Goal: Information Seeking & Learning: Find specific fact

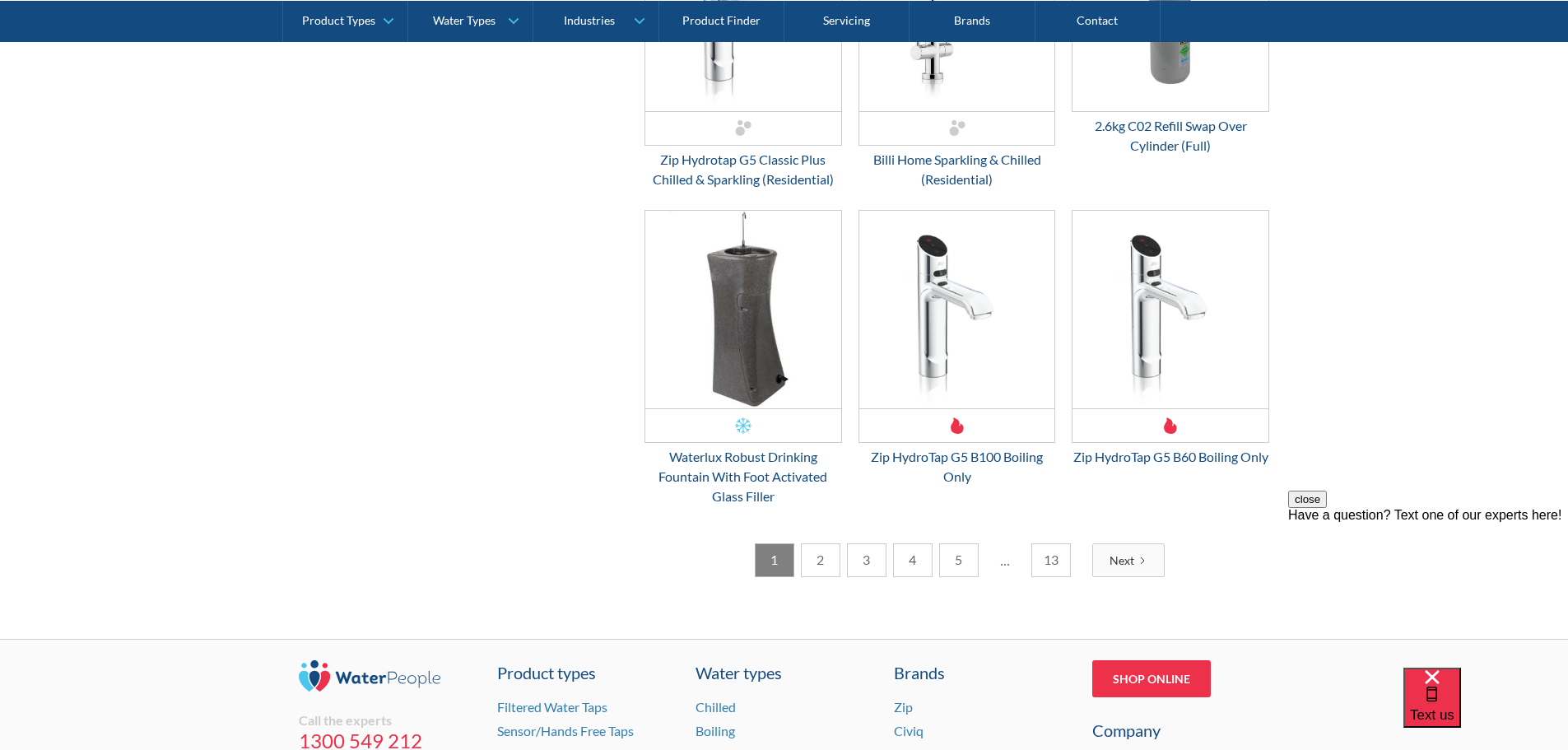
scroll to position [2387, 0]
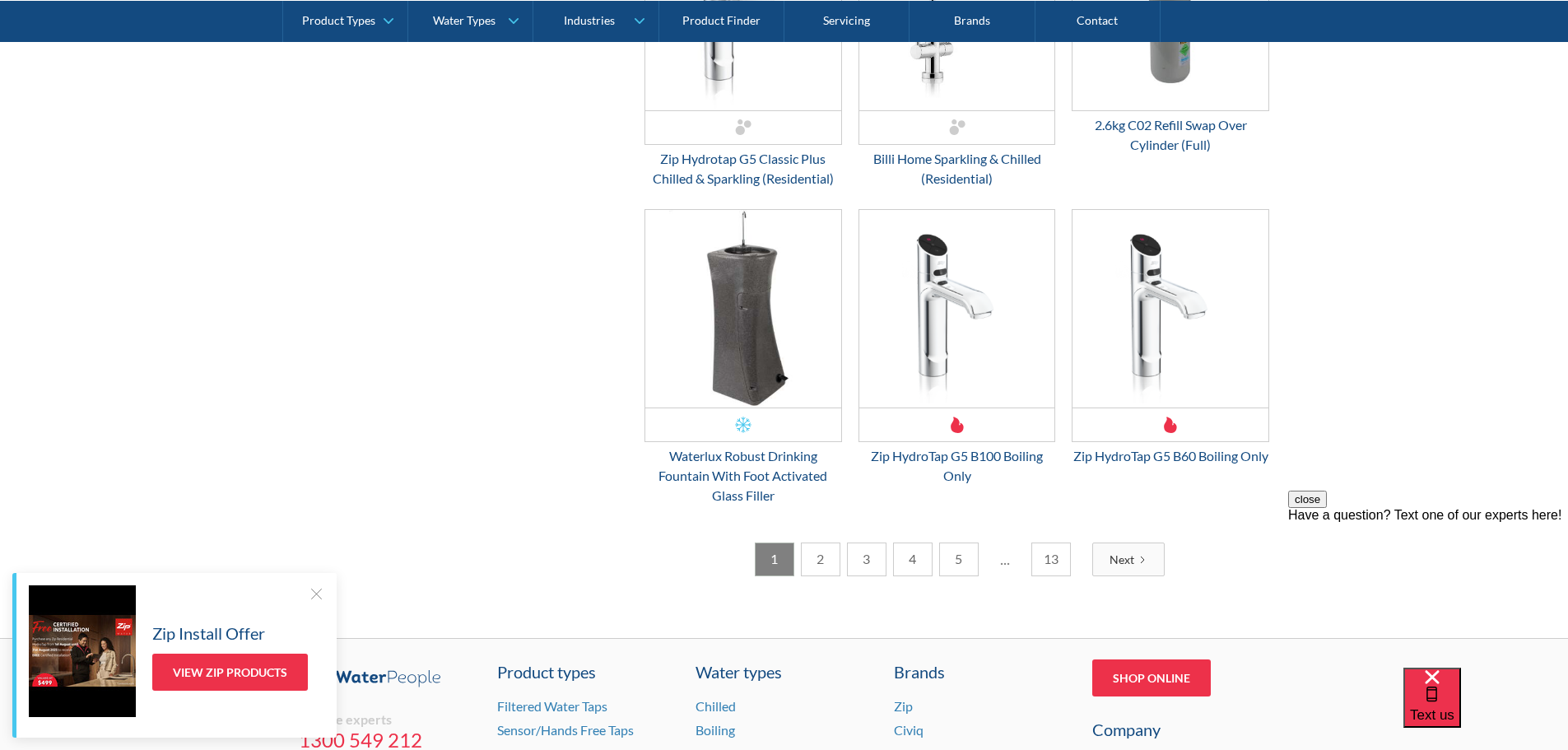
click at [831, 576] on link "2" at bounding box center [821, 559] width 40 height 34
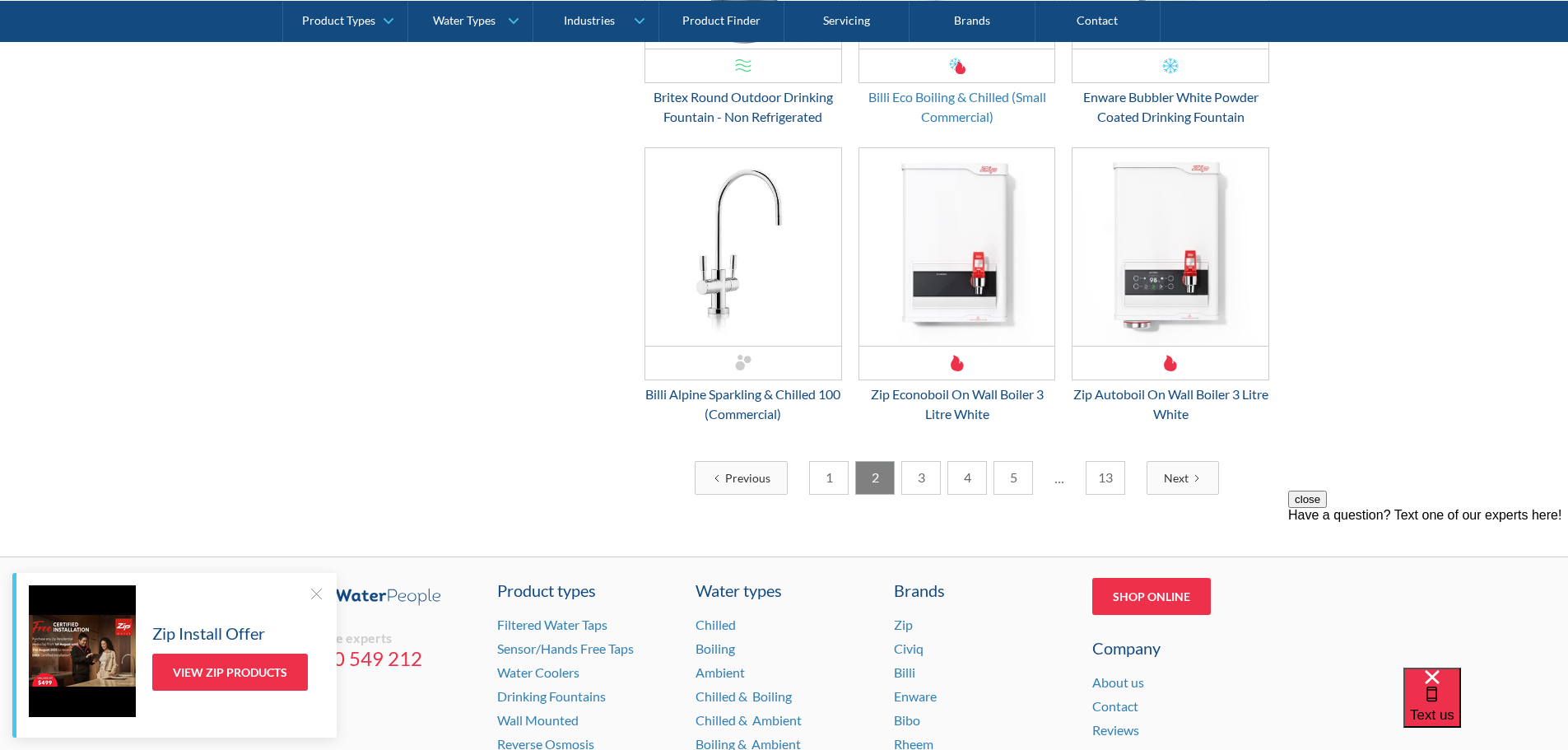
scroll to position [2634, 0]
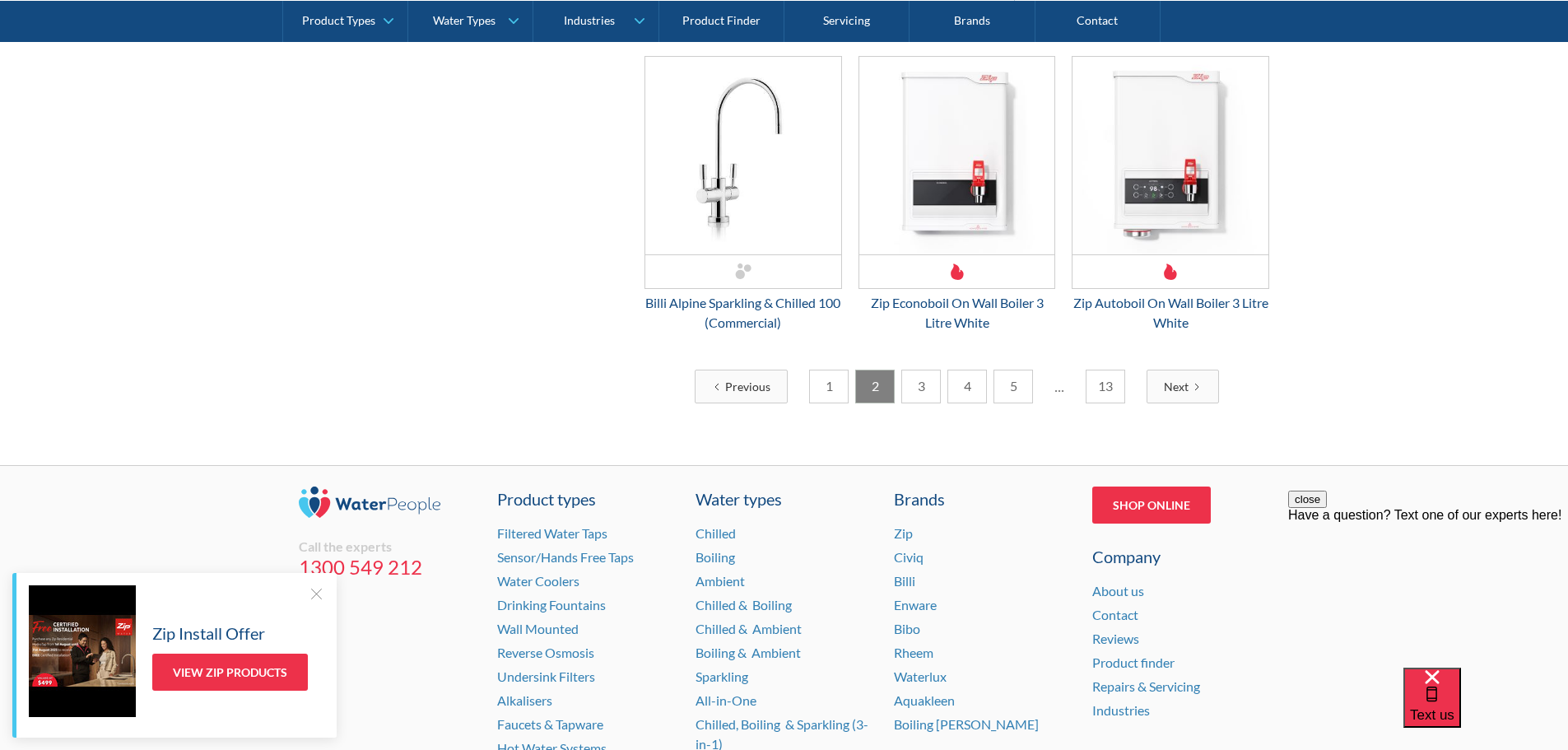
click at [914, 384] on link "3" at bounding box center [921, 386] width 40 height 34
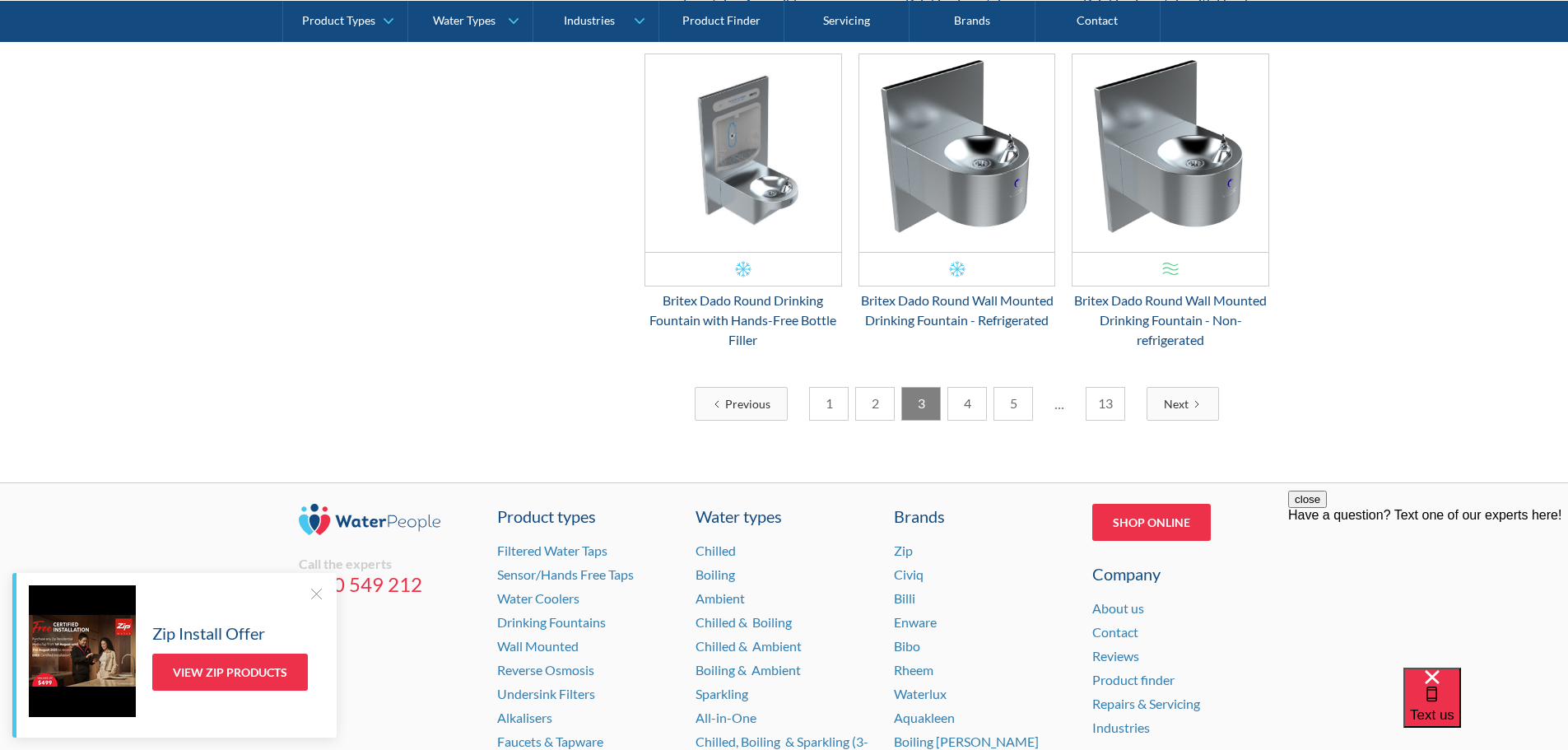
scroll to position [2654, 0]
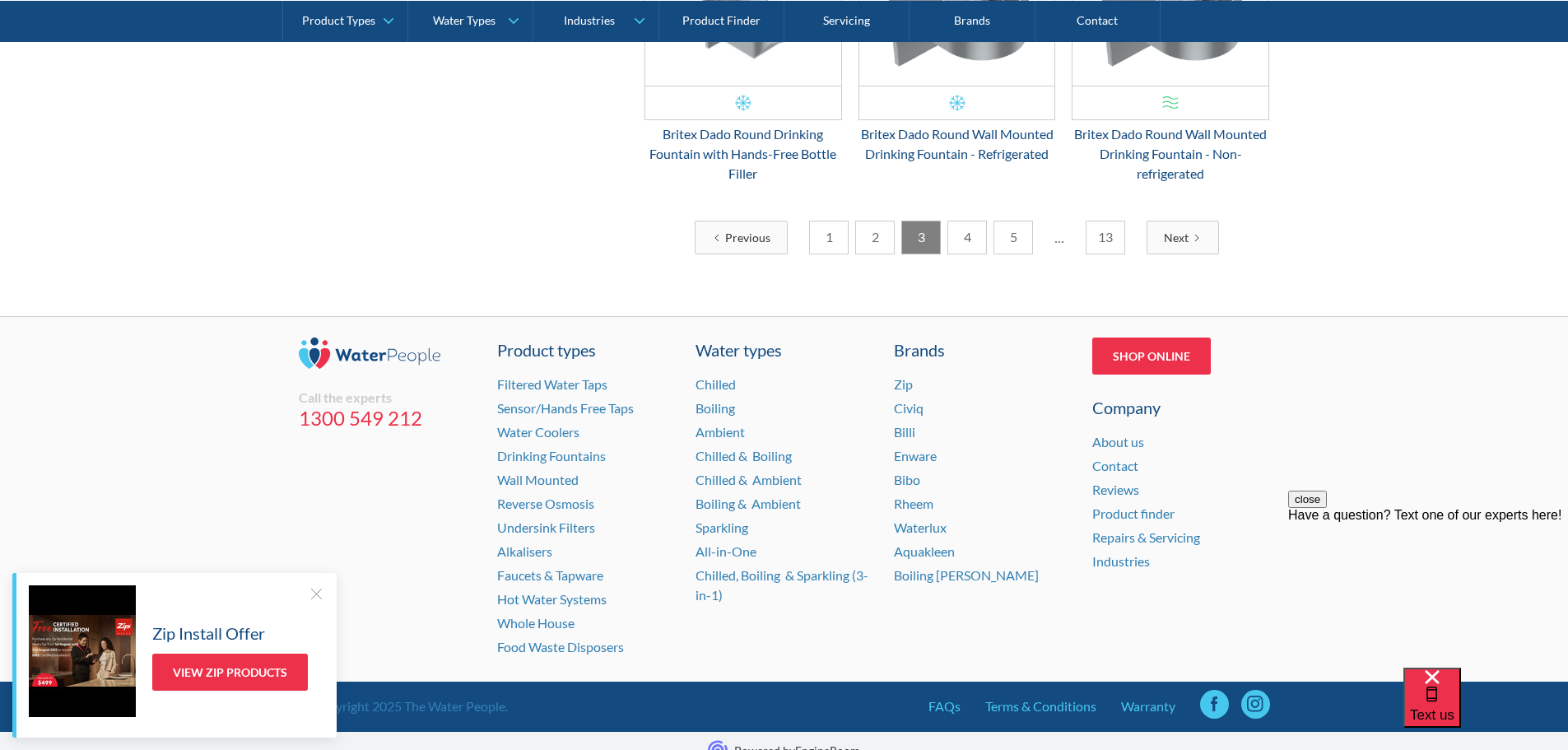
click at [966, 221] on link "4" at bounding box center [967, 237] width 40 height 34
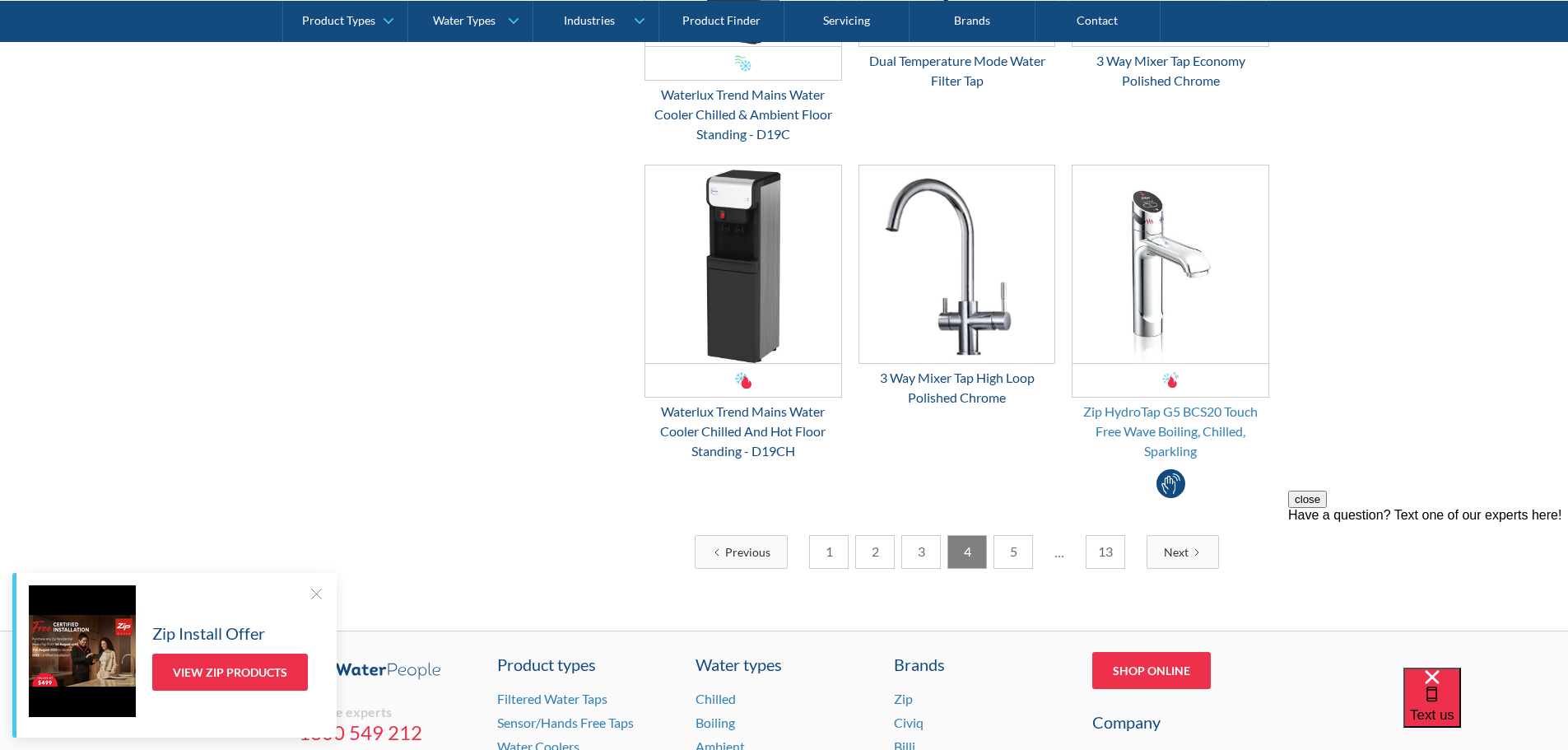
scroll to position [2572, 0]
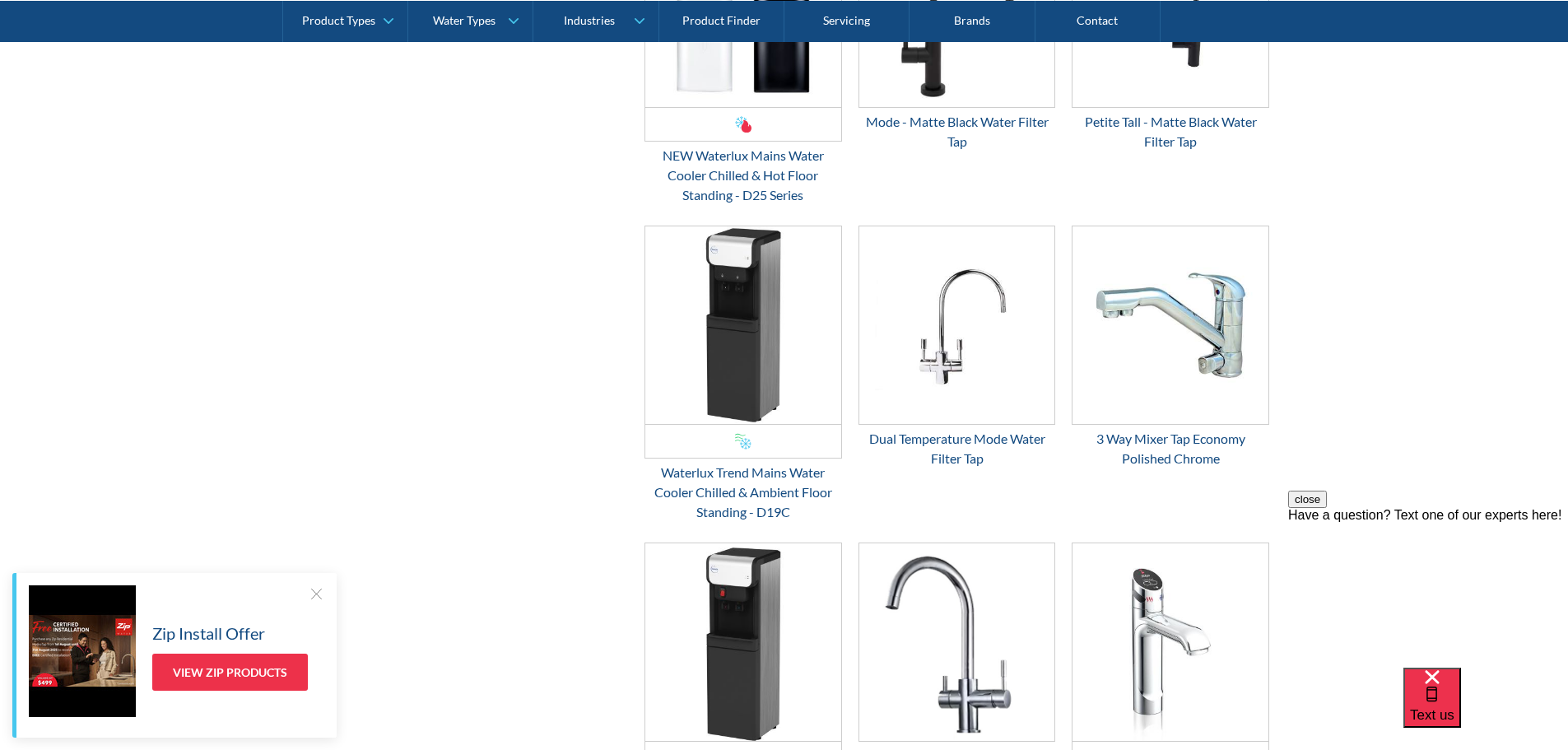
drag, startPoint x: 742, startPoint y: 276, endPoint x: 603, endPoint y: 308, distance: 142.6
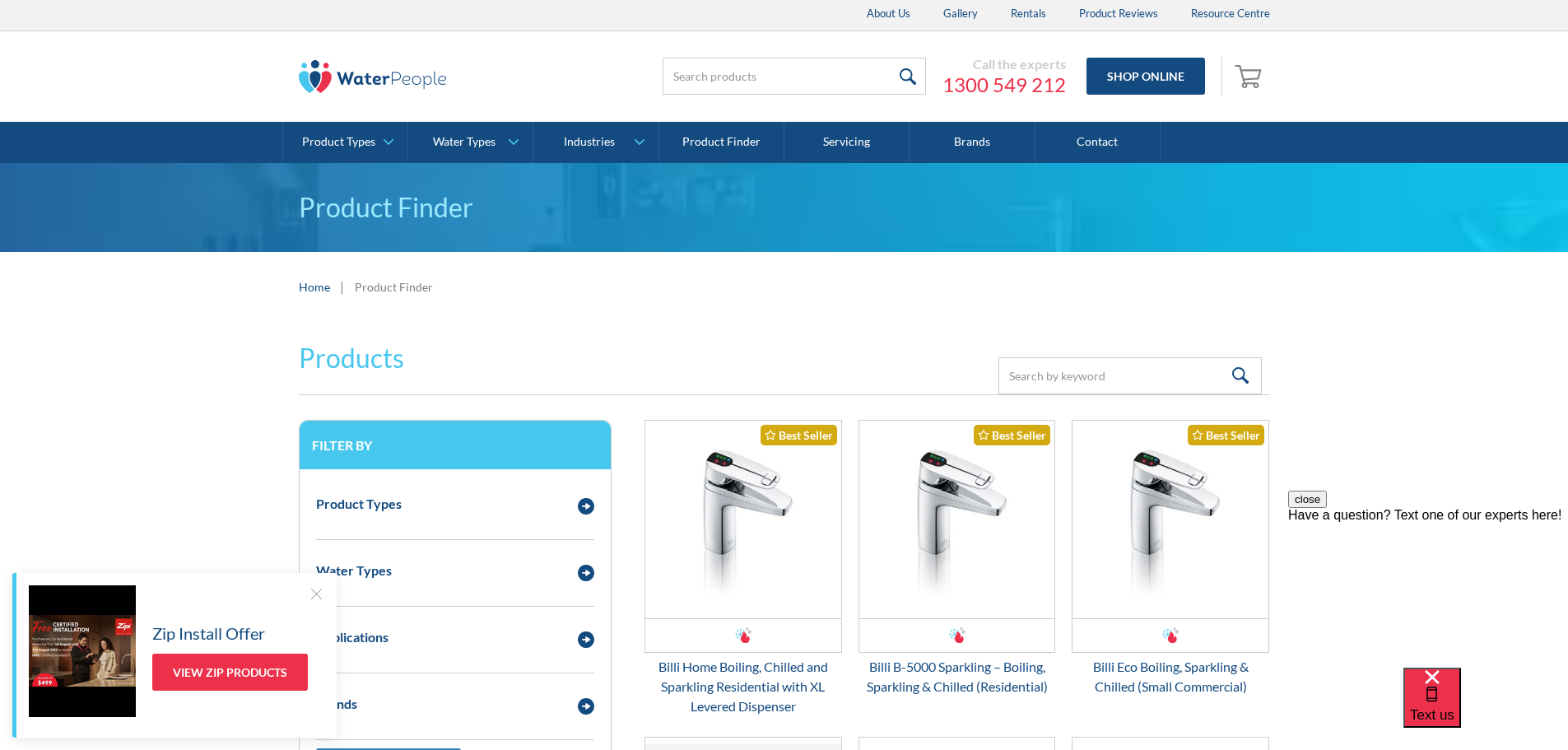
scroll to position [0, 0]
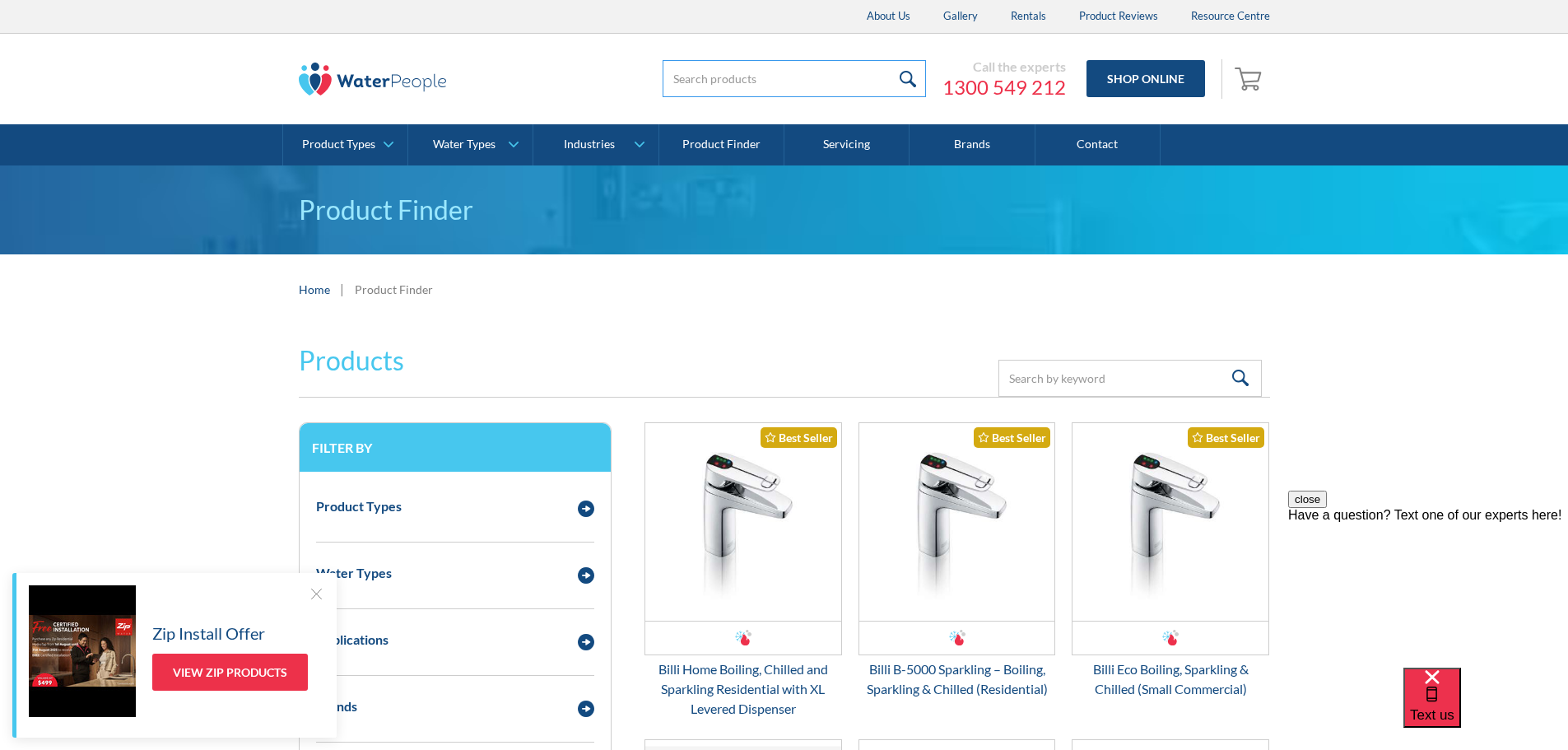
click at [762, 74] on input "search" at bounding box center [794, 78] width 263 height 37
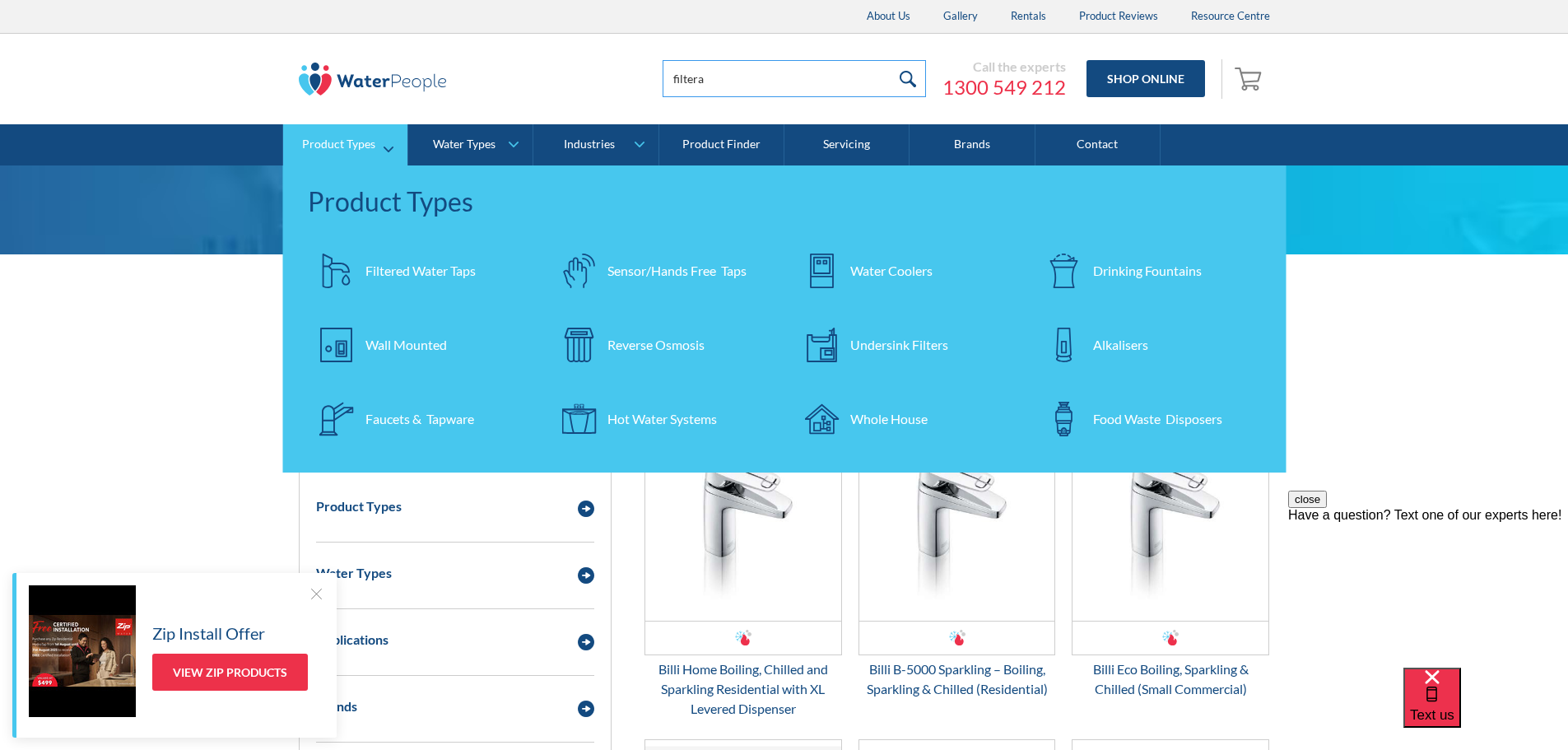
type input "filtera"
click at [908, 351] on div "Undersink Filters" at bounding box center [899, 345] width 98 height 20
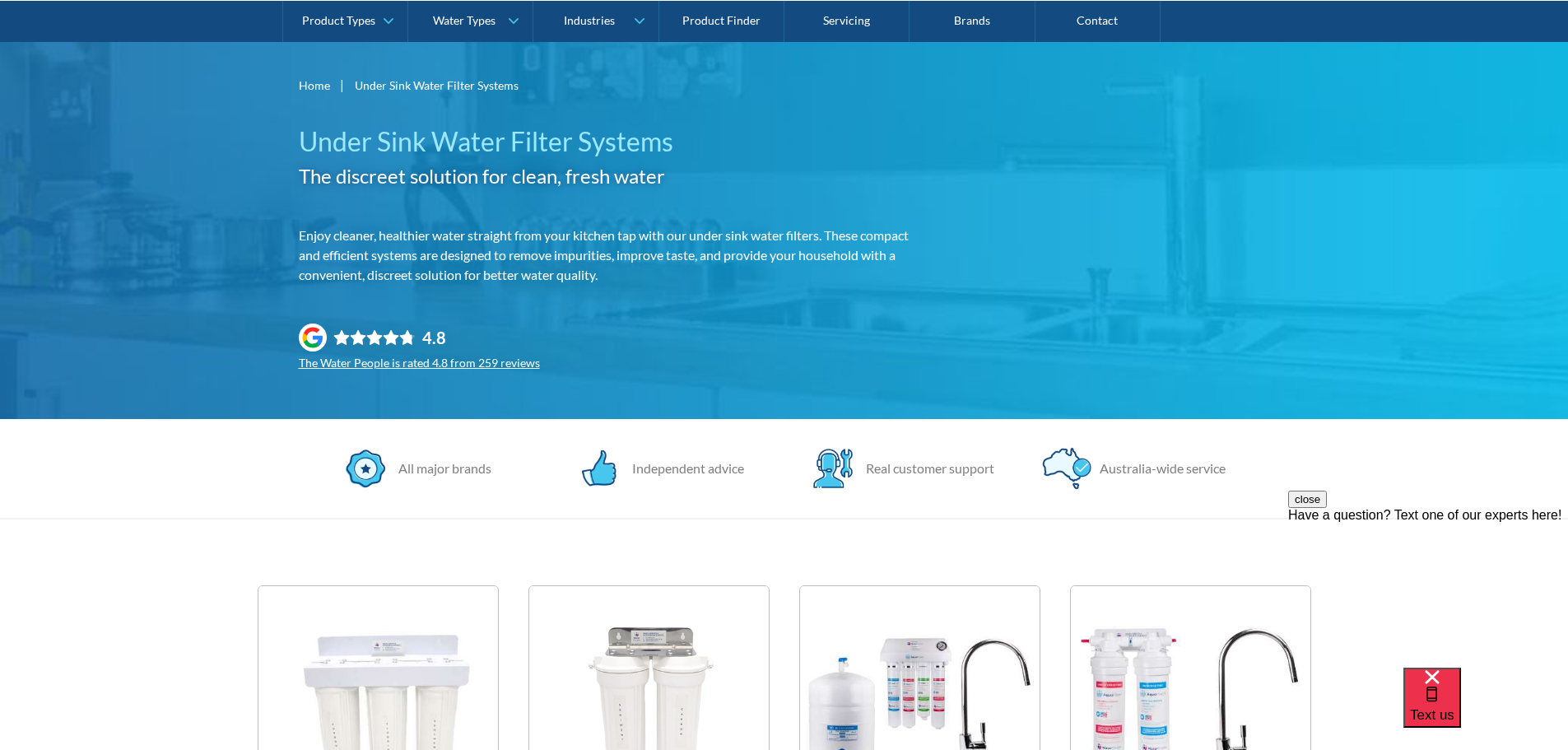
scroll to position [82, 0]
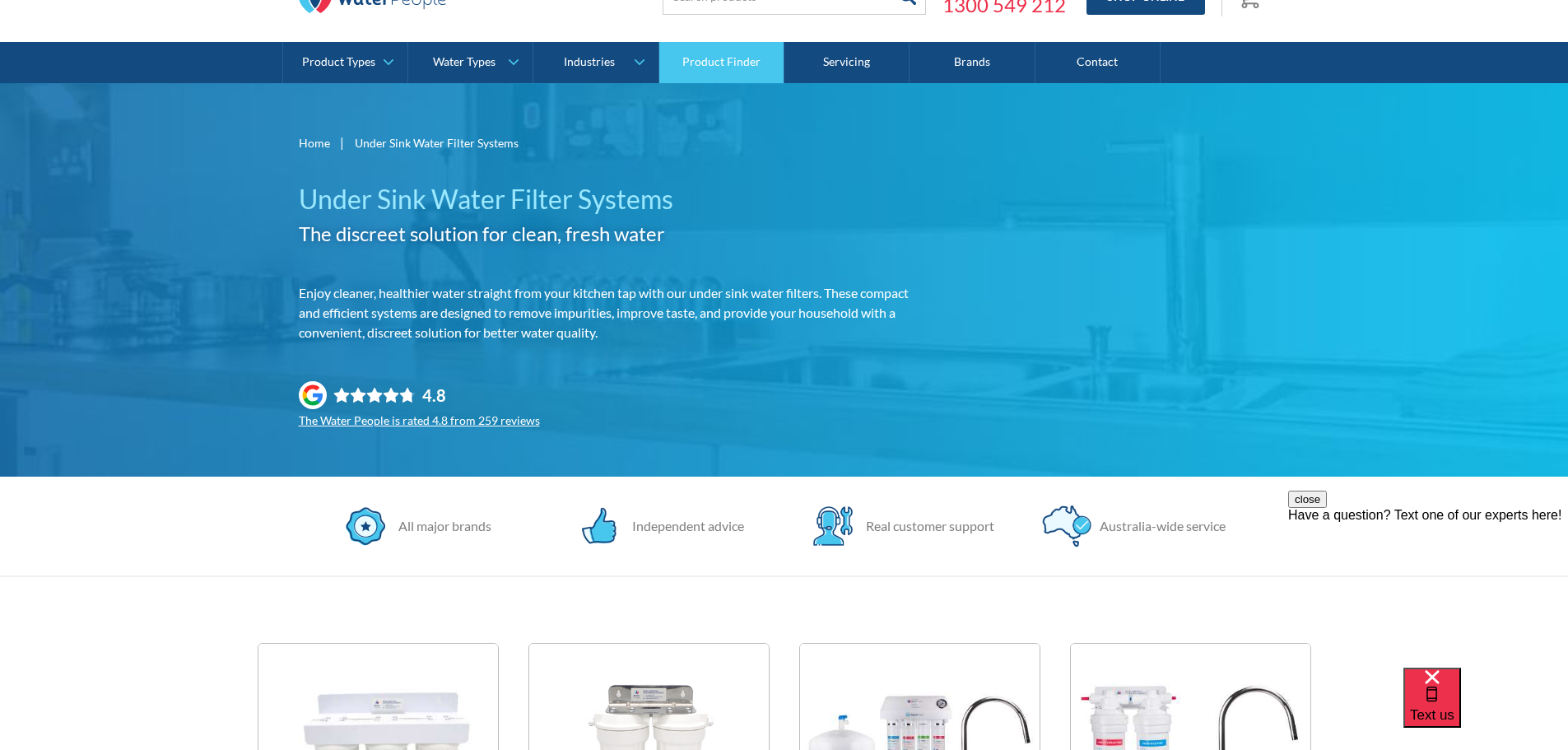
click at [732, 67] on link "Product Finder" at bounding box center [722, 63] width 125 height 41
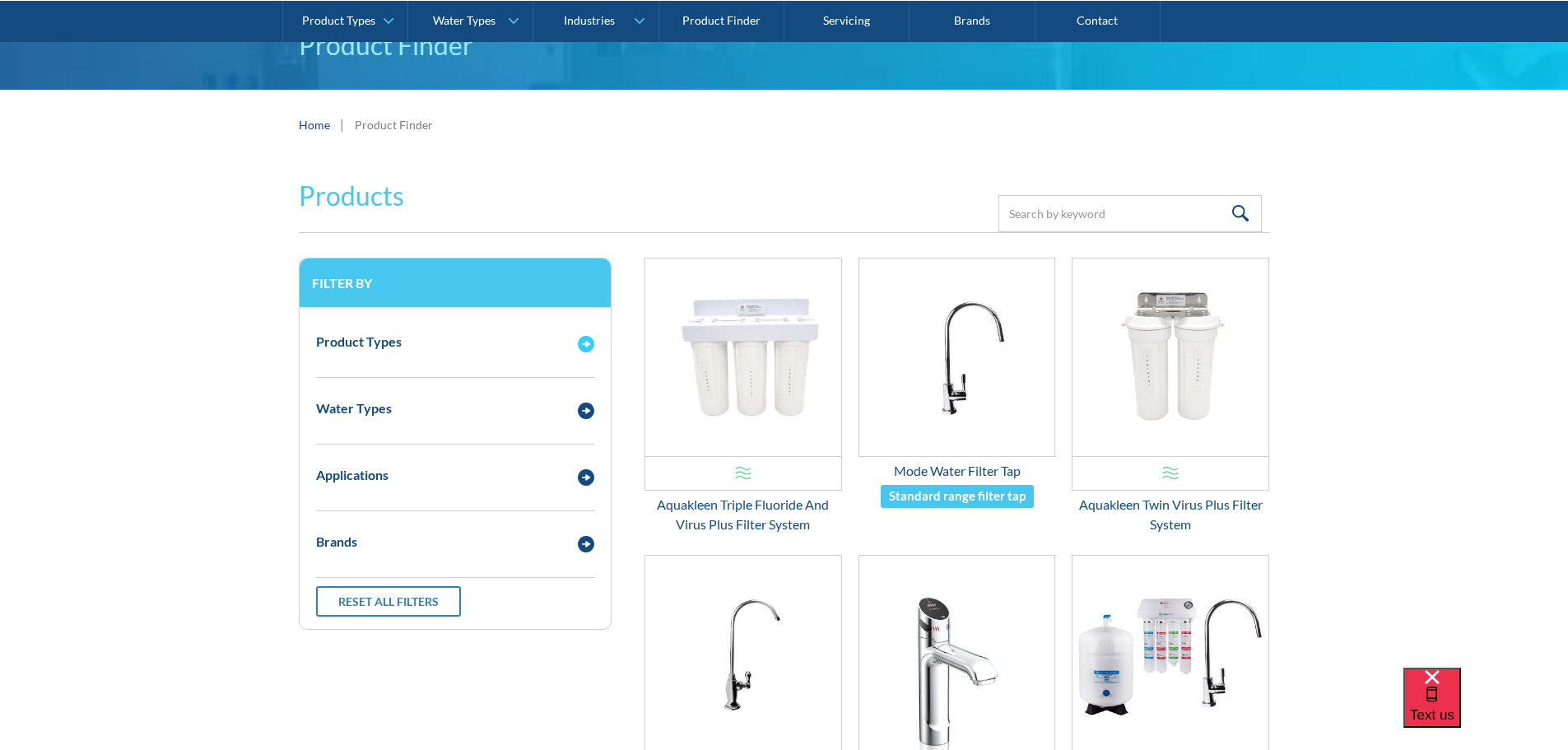
click at [590, 342] on img "Email Form 3" at bounding box center [586, 344] width 16 height 16
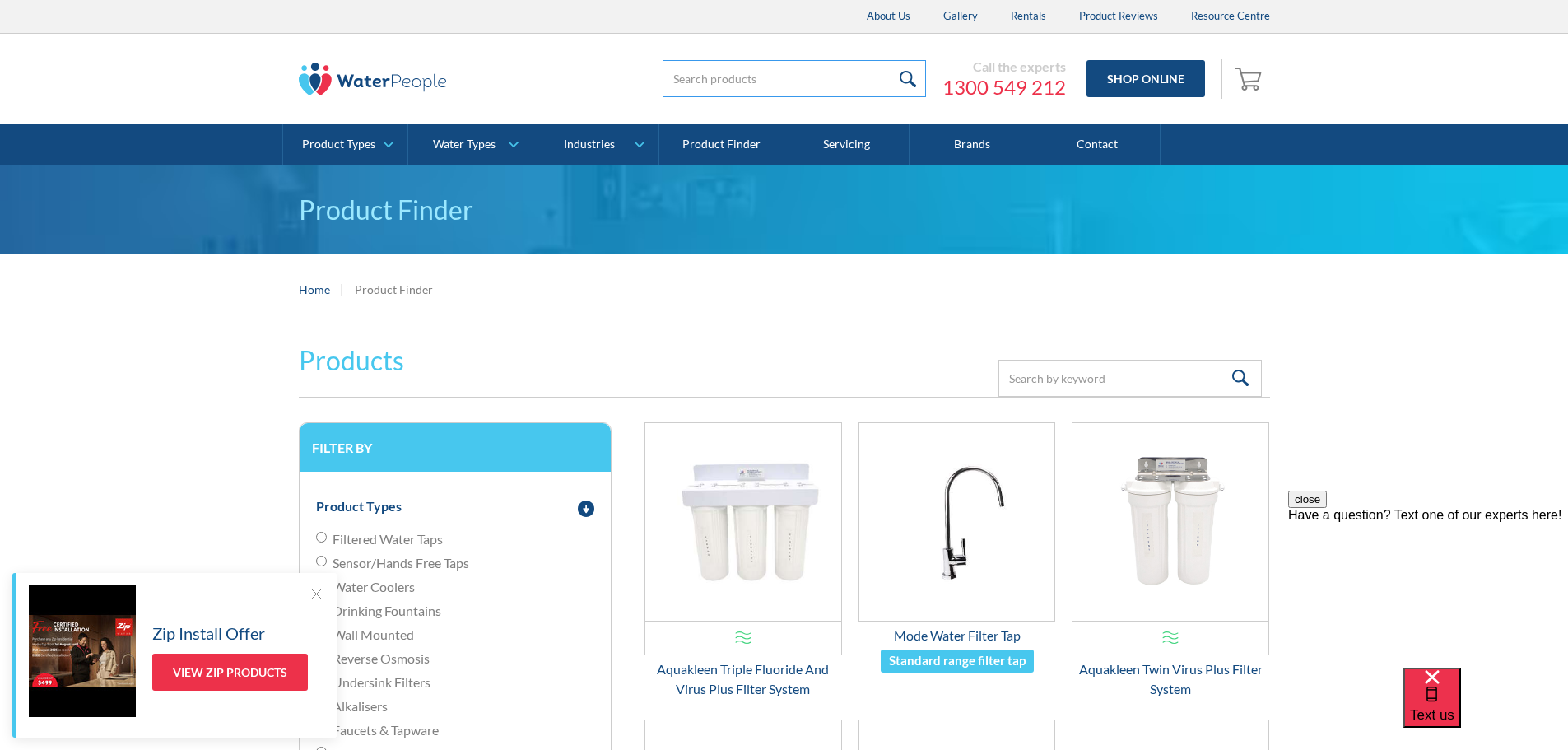
click at [766, 82] on input "search" at bounding box center [794, 78] width 263 height 37
type input "93702"
click at [891, 60] on input "submit" at bounding box center [908, 78] width 35 height 37
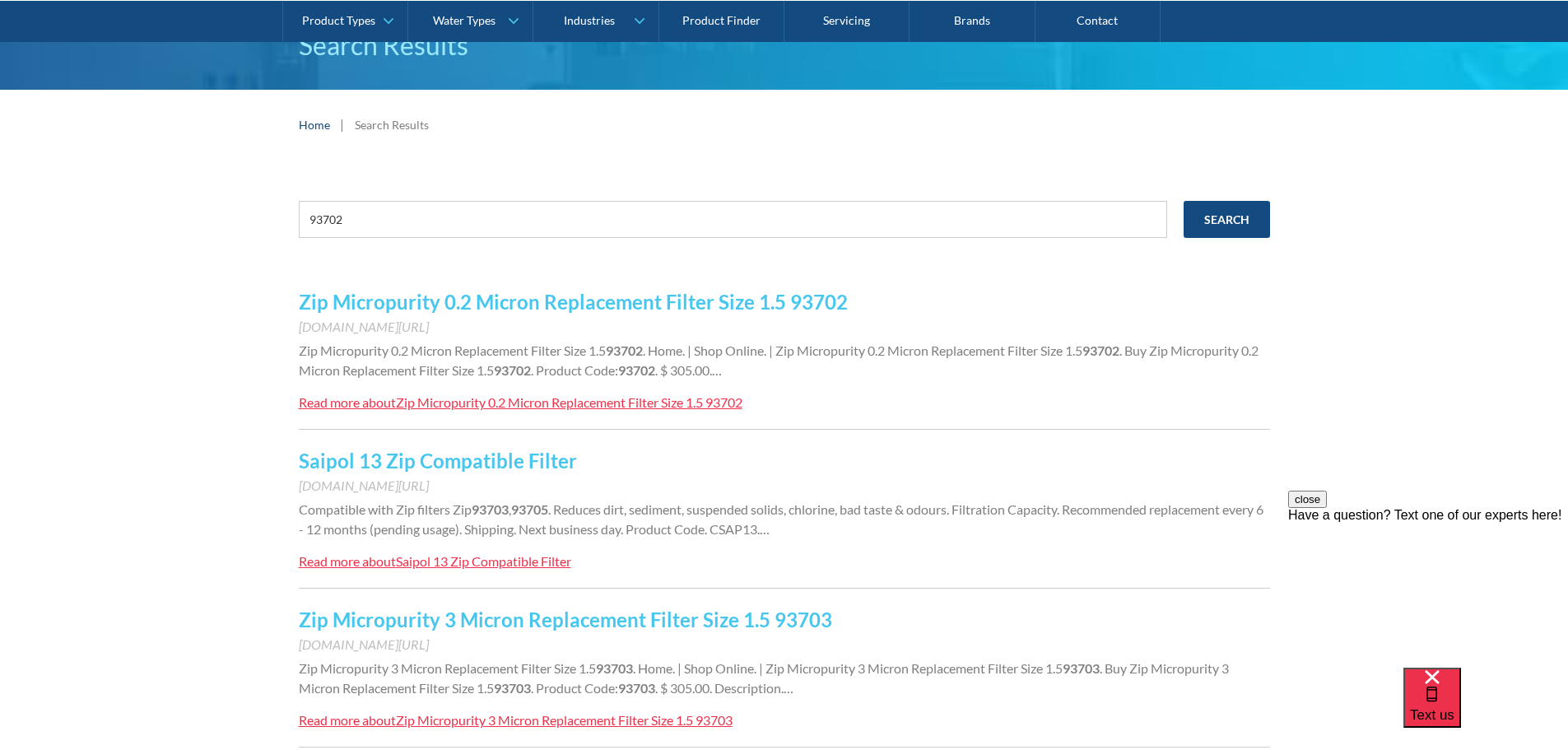
click at [541, 396] on div "Zip Micropurity 0.2 Micron Replacement Filter Size 1.5 93702" at bounding box center [569, 402] width 347 height 16
click at [477, 562] on div "Saipol 13 Zip Compatible Filter" at bounding box center [483, 561] width 175 height 16
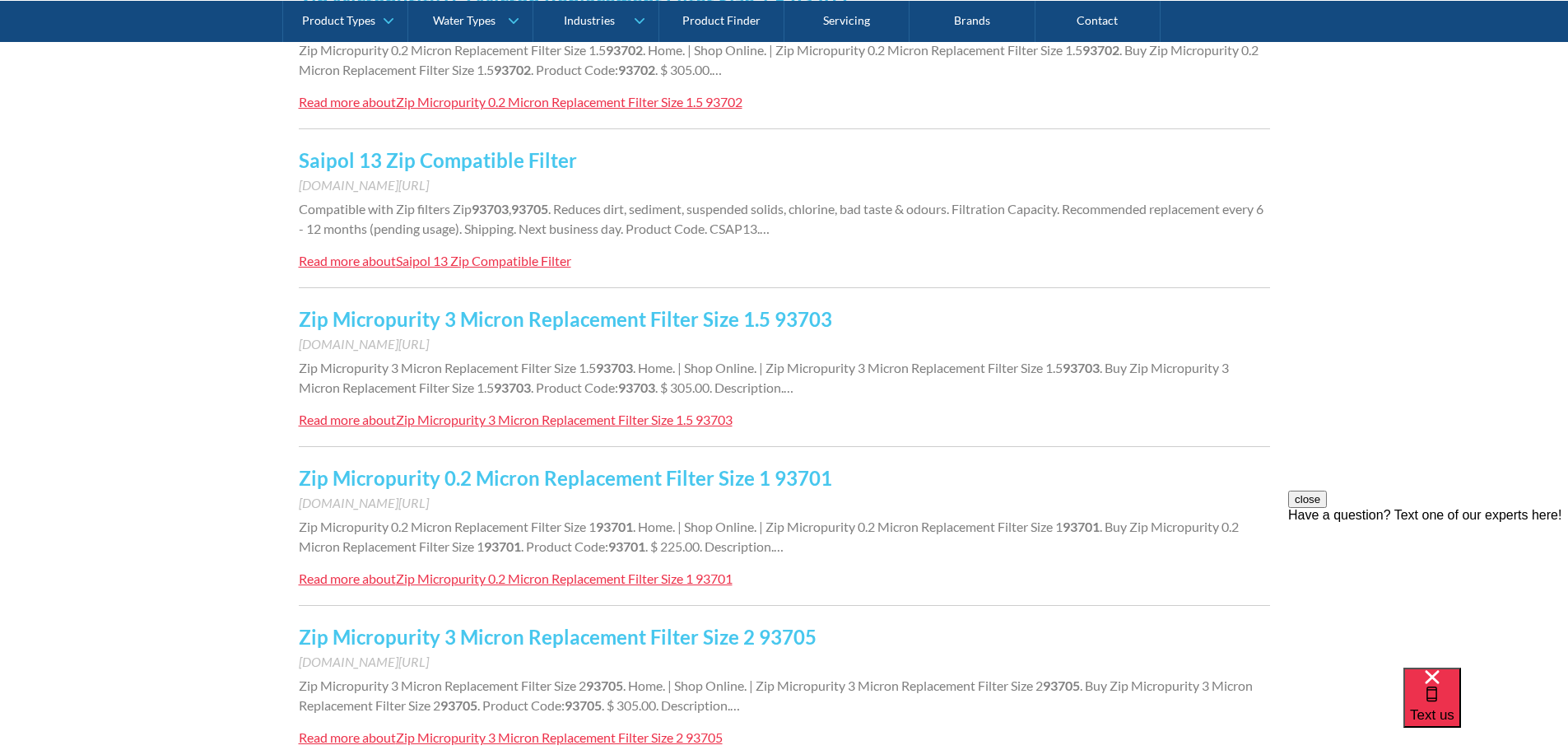
scroll to position [494, 0]
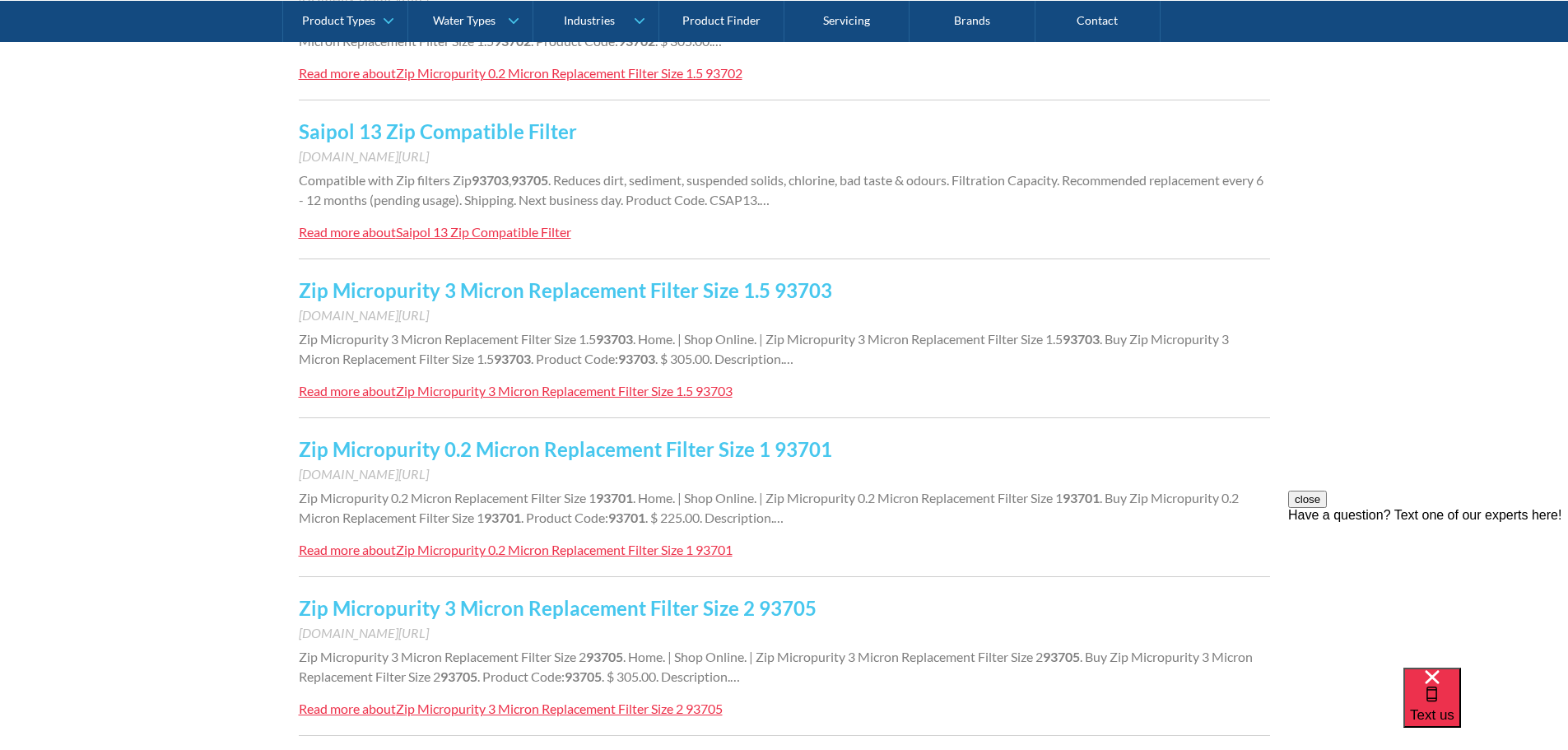
click at [600, 396] on div "Zip Micropurity 3 Micron Replacement Filter Size 1.5 93703" at bounding box center [564, 390] width 337 height 16
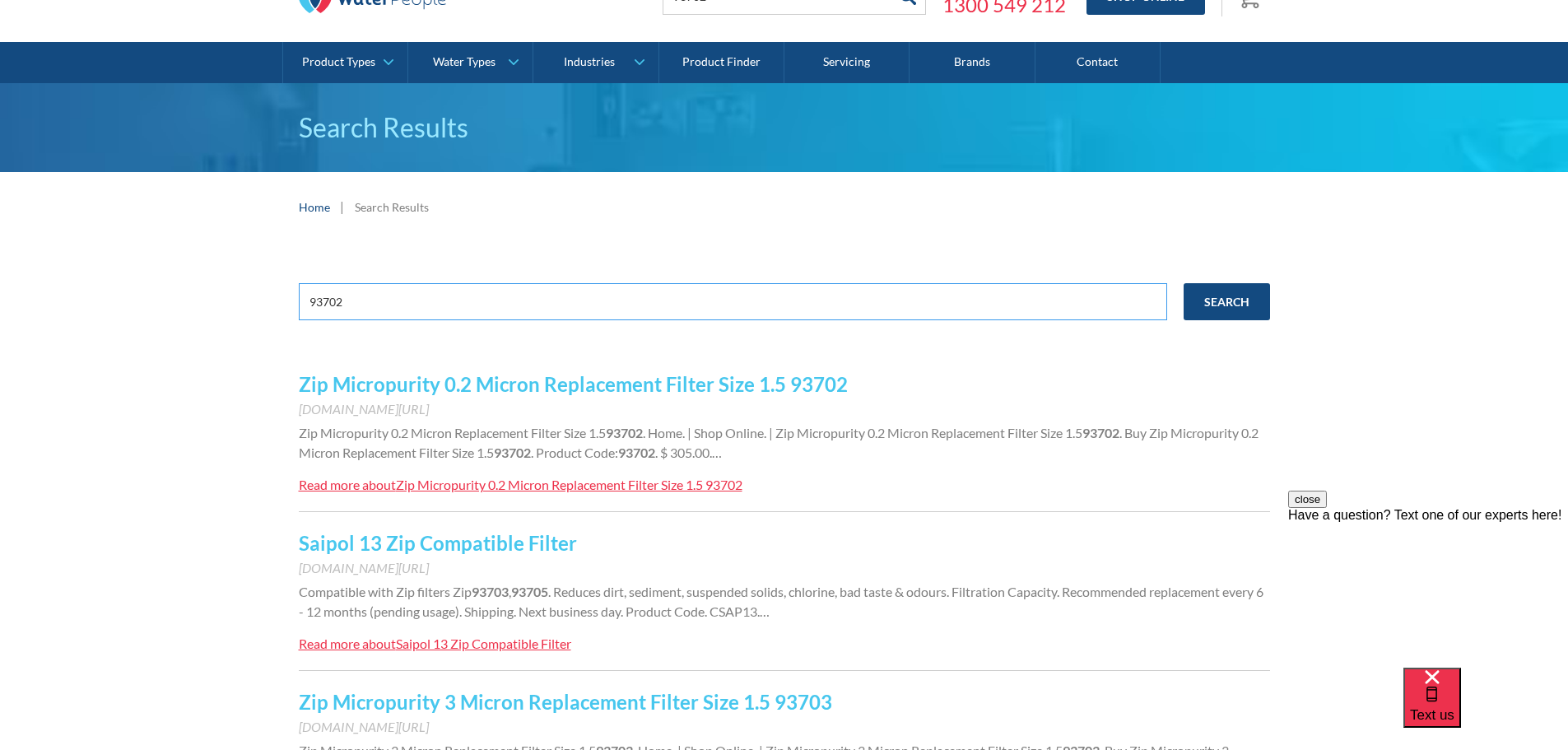
drag, startPoint x: 437, startPoint y: 305, endPoint x: 207, endPoint y: 317, distance: 230.3
type input "0.2 Micron"
click at [1184, 283] on input "Search" at bounding box center [1226, 301] width 86 height 37
click at [697, 384] on link "Zip Micropurity 0.2 Micron Replacement Filter Size 1.5 93702" at bounding box center [573, 384] width 549 height 24
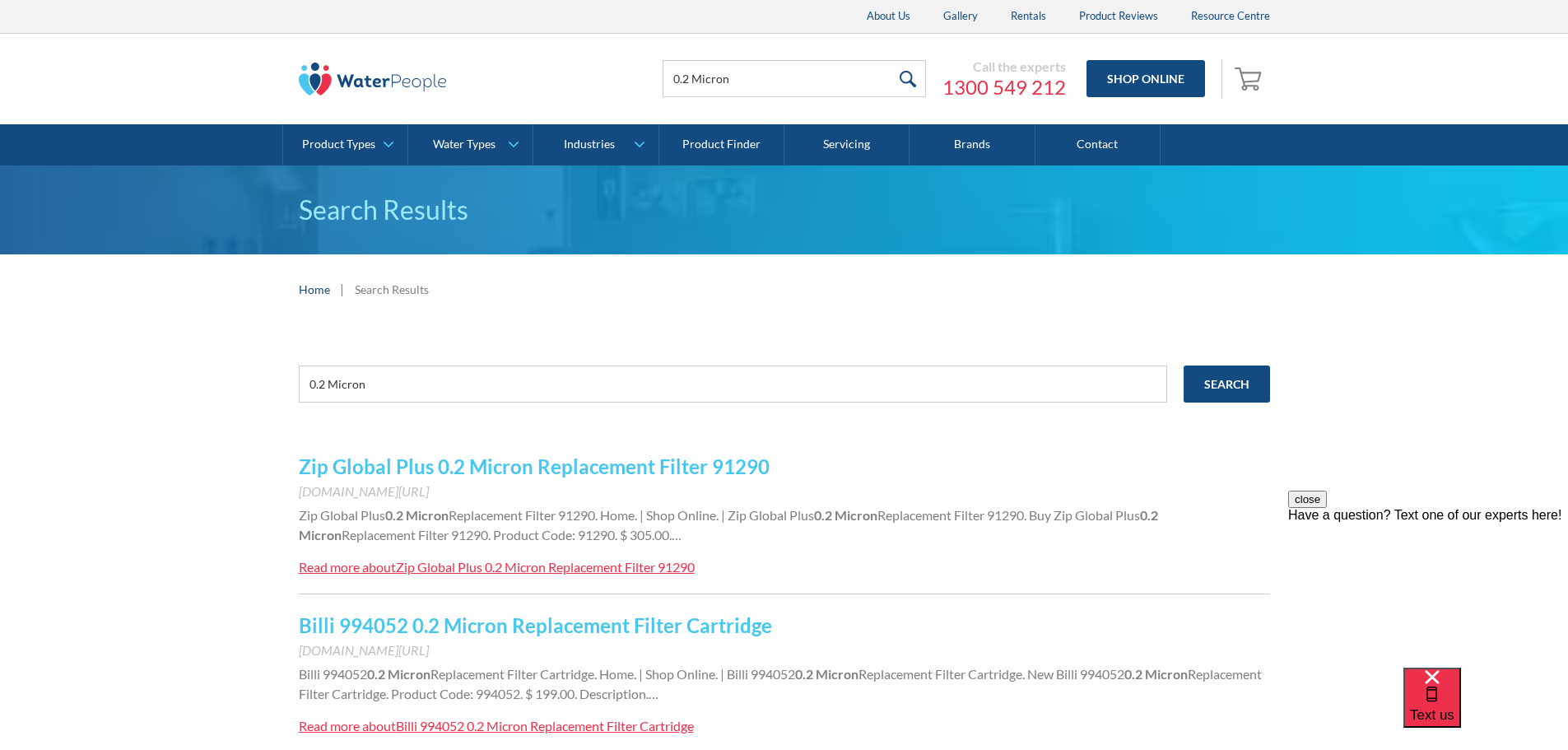
click at [520, 571] on div "Zip Global Plus 0.2 Micron Replacement Filter 91290" at bounding box center [545, 566] width 299 height 16
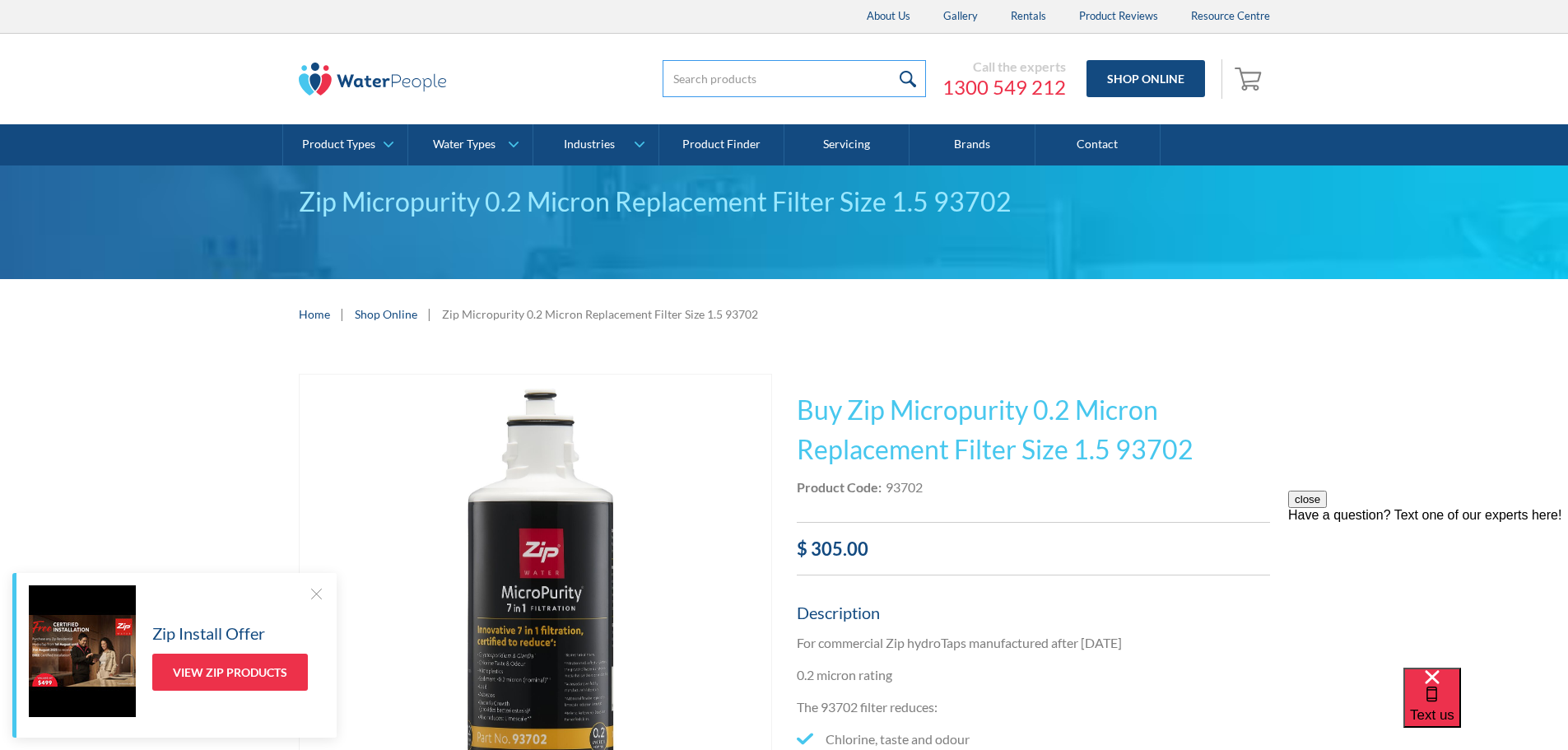
click at [762, 71] on input "search" at bounding box center [794, 78] width 263 height 37
type input "H51708Z00AU"
click at [891, 60] on input "submit" at bounding box center [908, 78] width 35 height 37
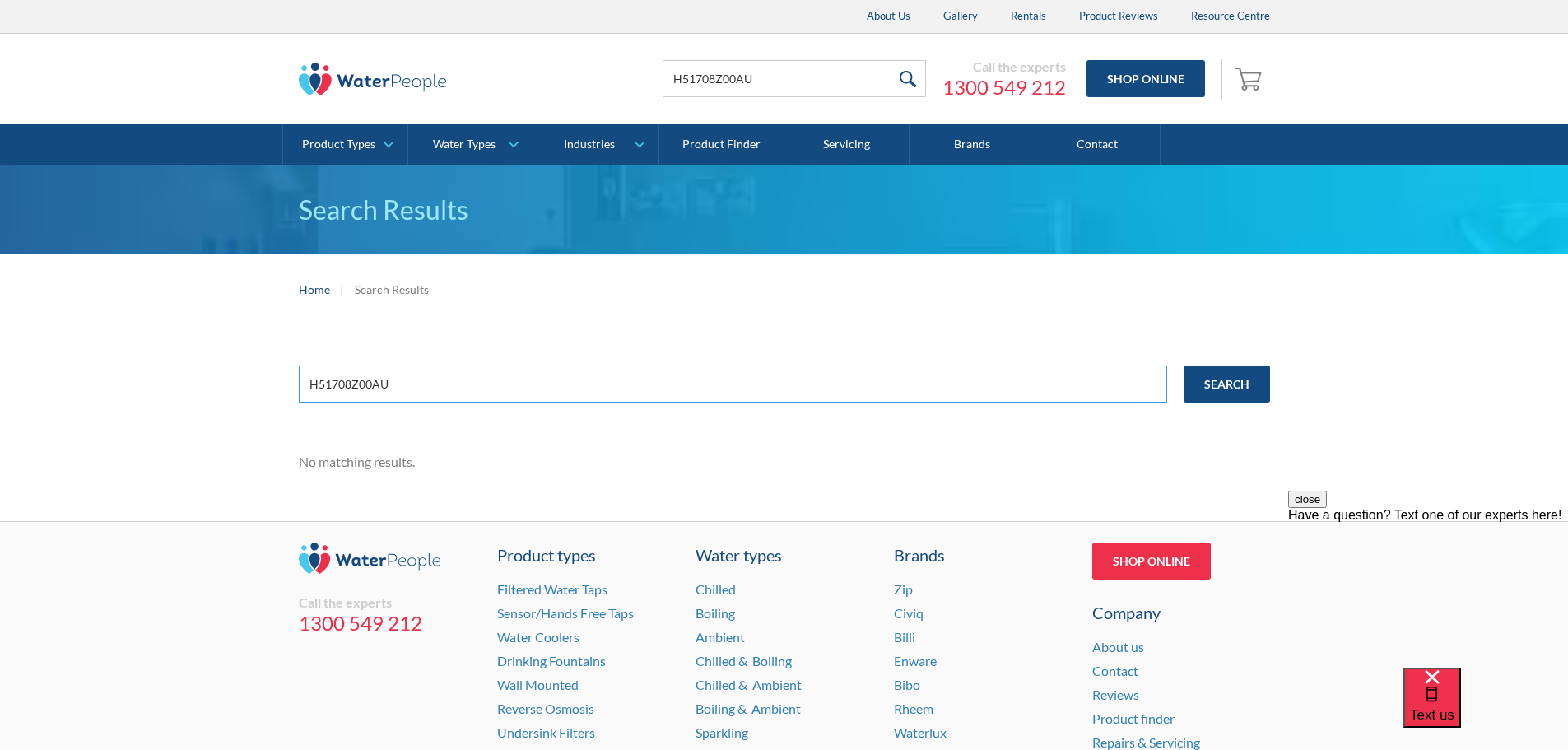
drag, startPoint x: 425, startPoint y: 374, endPoint x: 287, endPoint y: 356, distance: 139.2
click at [287, 356] on div "H51708Z00AU Search No matching results." at bounding box center [784, 422] width 1568 height 197
type input "H51708Z00AU"
click at [1184, 366] on input "Search" at bounding box center [1226, 384] width 86 height 37
drag, startPoint x: 408, startPoint y: 384, endPoint x: 202, endPoint y: 366, distance: 206.8
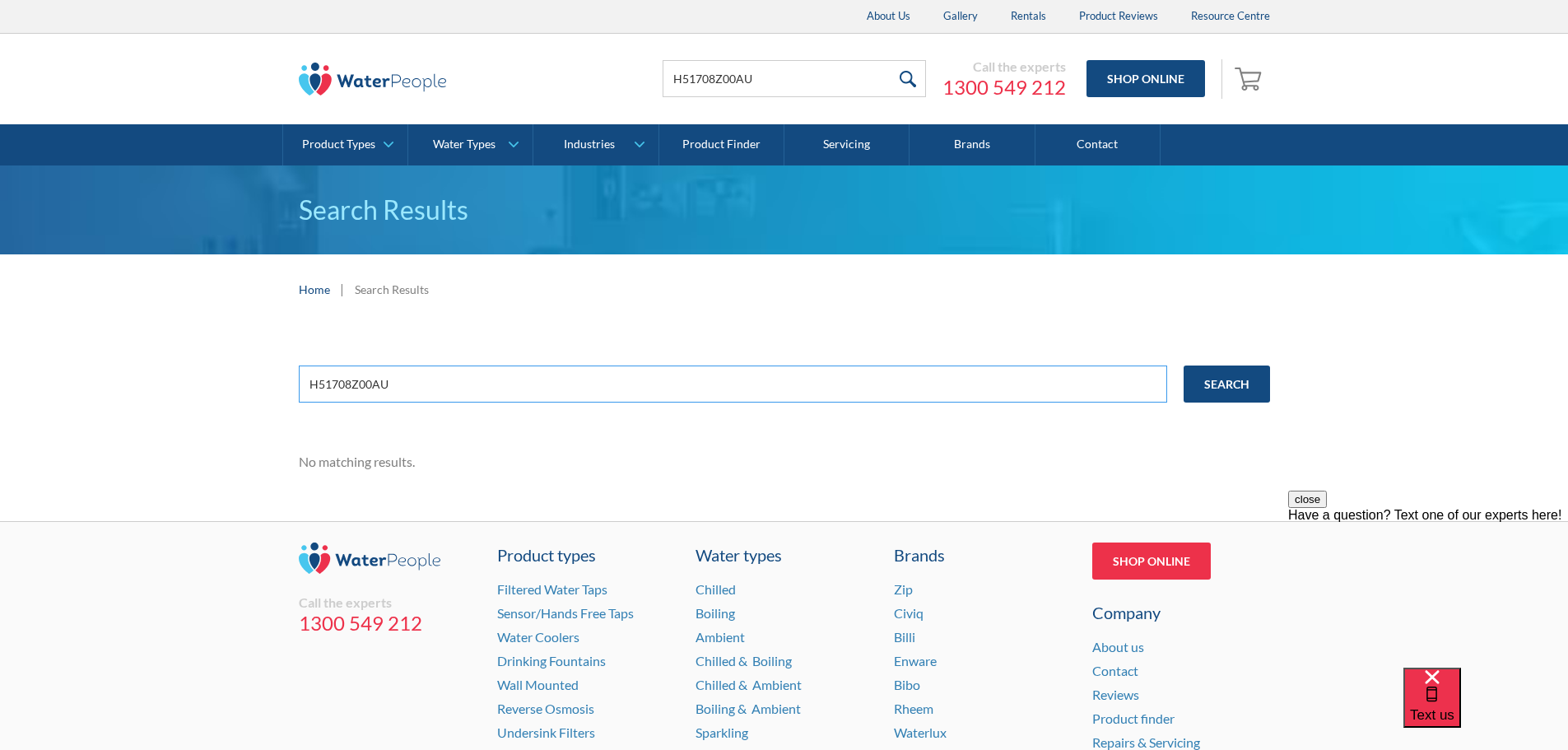
click at [202, 366] on div "H51708Z00AU Search No matching results." at bounding box center [784, 422] width 1568 height 197
click at [386, 79] on img at bounding box center [373, 79] width 148 height 33
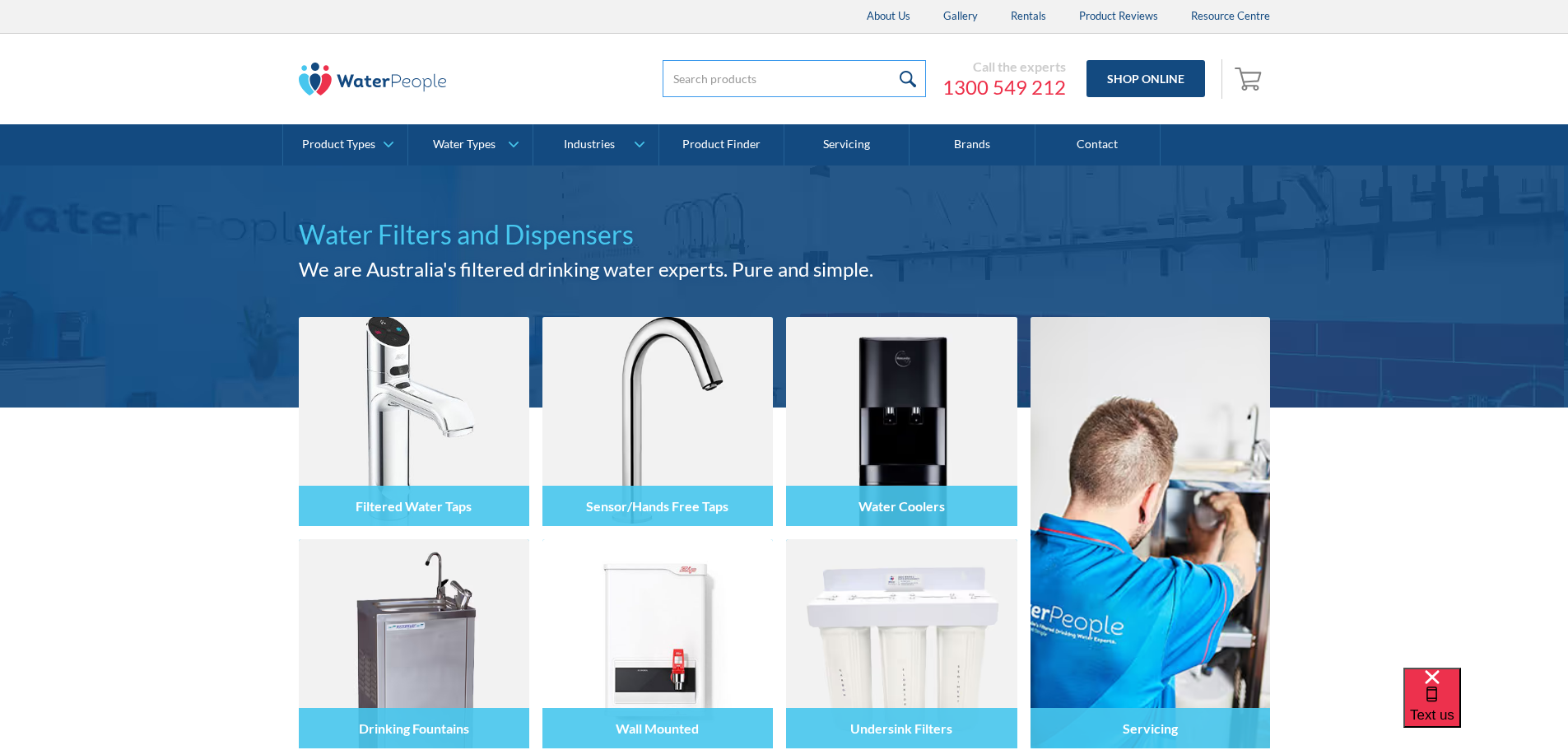
drag, startPoint x: 737, startPoint y: 88, endPoint x: 731, endPoint y: 82, distance: 8.5
click at [737, 88] on input "search" at bounding box center [794, 78] width 263 height 37
paste input "H51708Z00AU"
type input "H51708Z00AU"
click at [891, 60] on input "submit" at bounding box center [908, 78] width 35 height 37
